Goal: Task Accomplishment & Management: Manage account settings

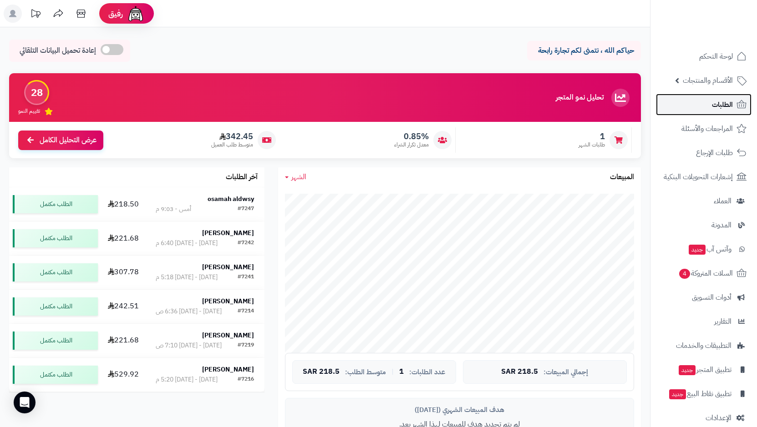
drag, startPoint x: 0, startPoint y: 0, endPoint x: 711, endPoint y: 110, distance: 719.6
click at [711, 110] on link "الطلبات" at bounding box center [704, 105] width 96 height 22
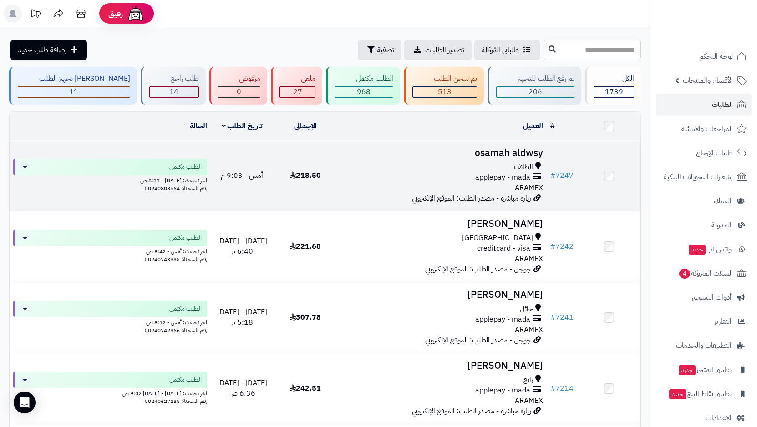
click at [501, 175] on span "applepay - mada" at bounding box center [502, 178] width 55 height 10
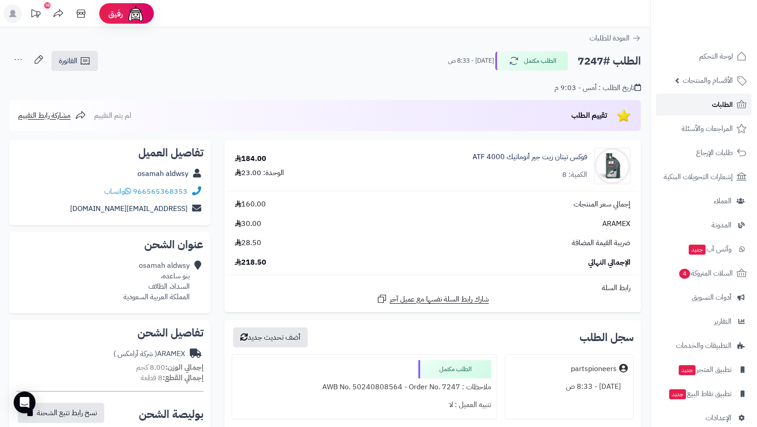
click at [706, 103] on link "الطلبات" at bounding box center [704, 105] width 96 height 22
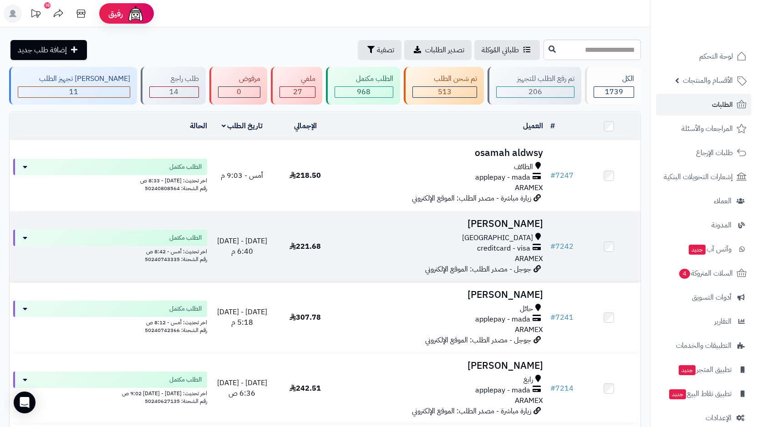
click at [515, 233] on span "[GEOGRAPHIC_DATA]" at bounding box center [497, 238] width 71 height 10
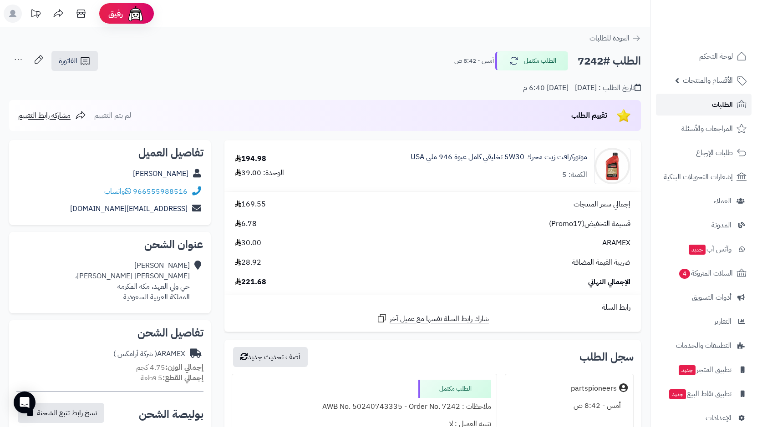
click at [690, 110] on link "الطلبات" at bounding box center [704, 105] width 96 height 22
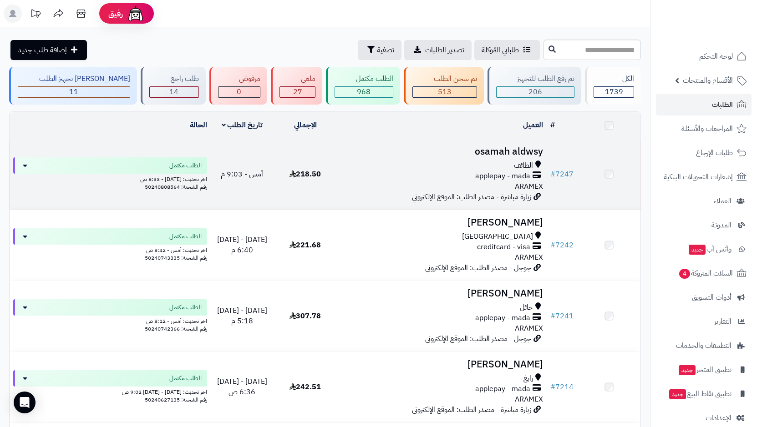
click at [493, 173] on span "applepay - mada" at bounding box center [502, 176] width 55 height 10
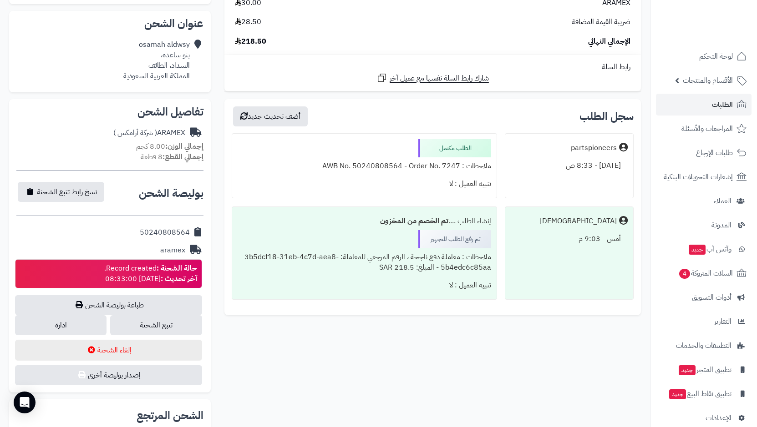
scroll to position [228, 0]
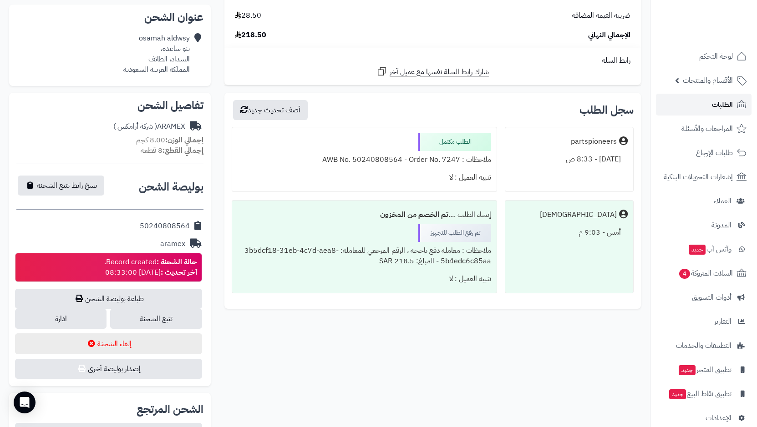
click at [727, 103] on span "الطلبات" at bounding box center [722, 104] width 21 height 13
